Goal: Task Accomplishment & Management: Manage account settings

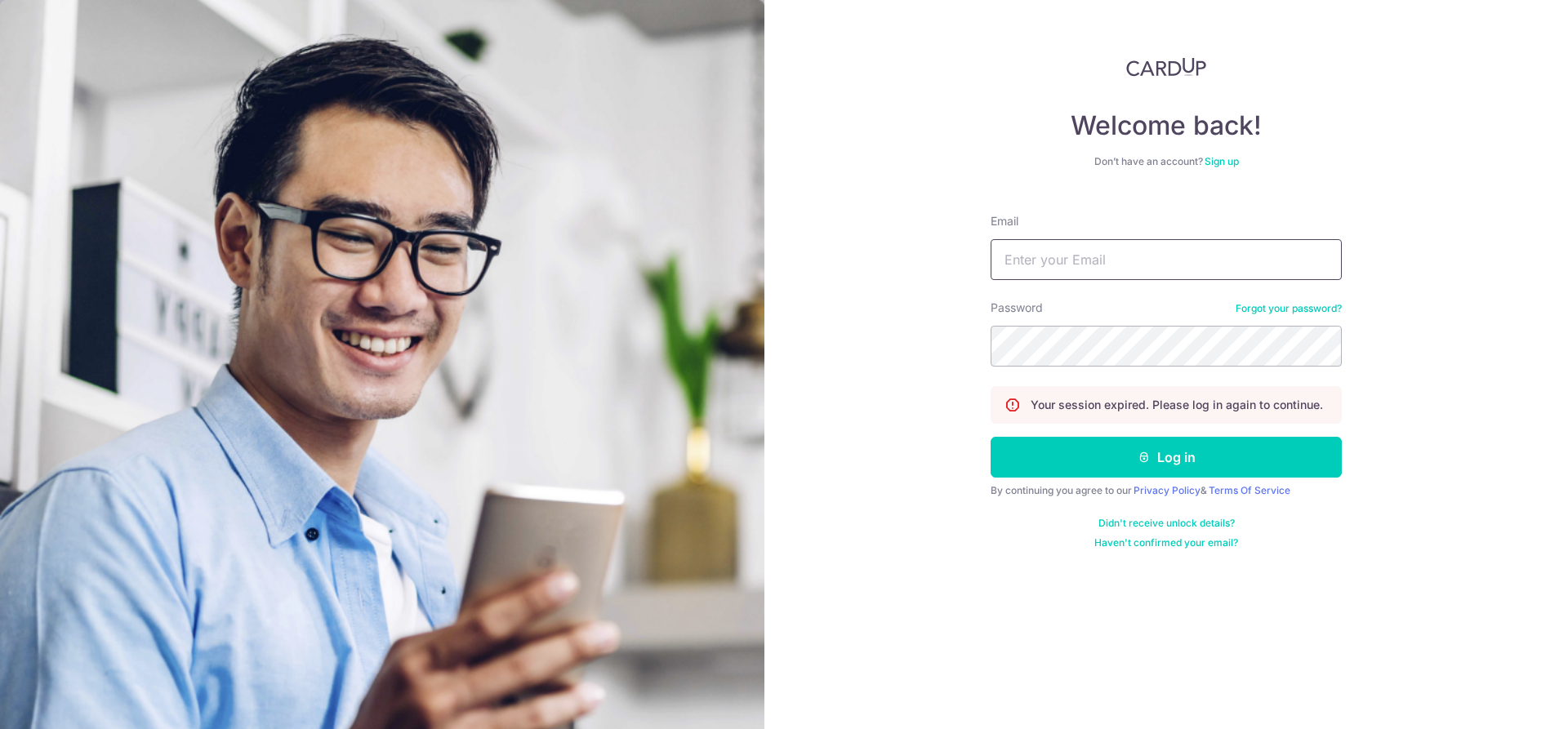
click at [1104, 260] on input "Email" at bounding box center [1166, 259] width 351 height 40
type input "[EMAIL_ADDRESS][DOMAIN_NAME]"
click at [1141, 460] on icon "submit" at bounding box center [1144, 457] width 13 height 13
